Goal: Navigation & Orientation: Find specific page/section

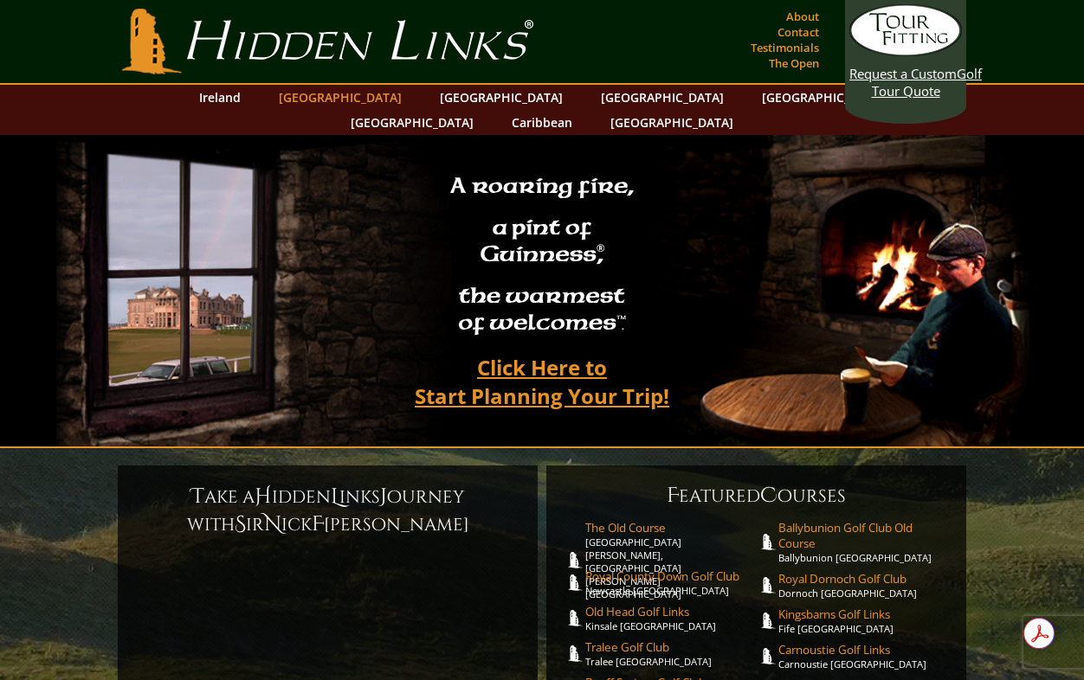
click at [349, 98] on link "[GEOGRAPHIC_DATA]" at bounding box center [340, 97] width 140 height 25
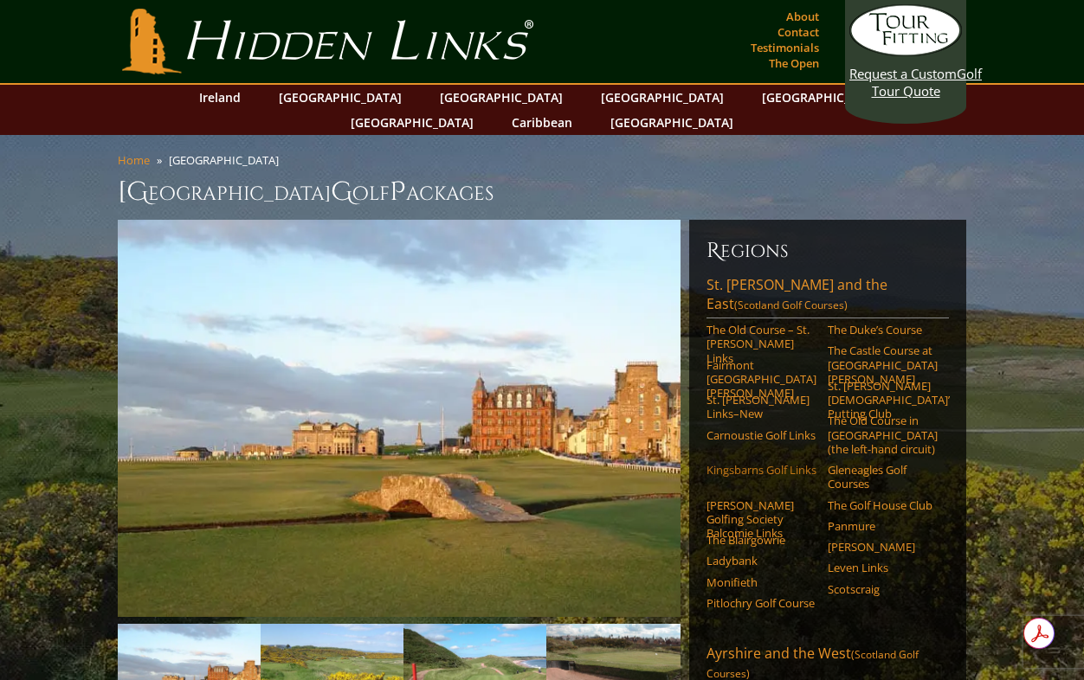
click at [722, 463] on link "Kingsbarns Golf Links" at bounding box center [761, 470] width 110 height 14
